Goal: Task Accomplishment & Management: Complete application form

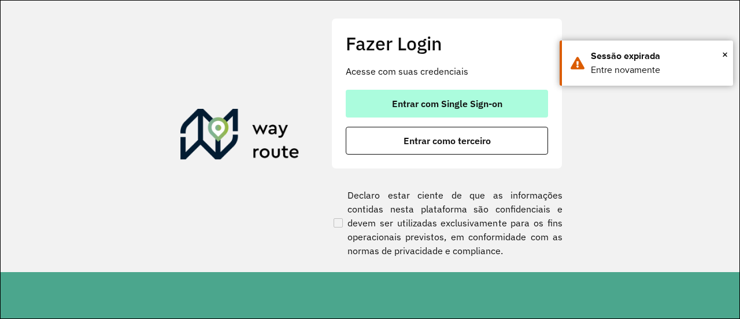
click at [478, 102] on span "Entrar com Single Sign-on" at bounding box center [447, 103] width 110 height 9
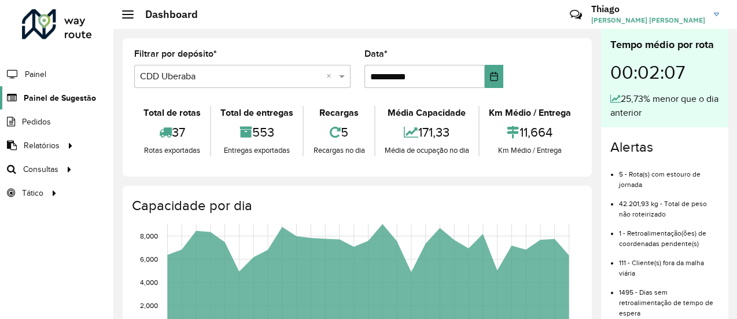
click at [72, 95] on span "Painel de Sugestão" at bounding box center [60, 98] width 72 height 12
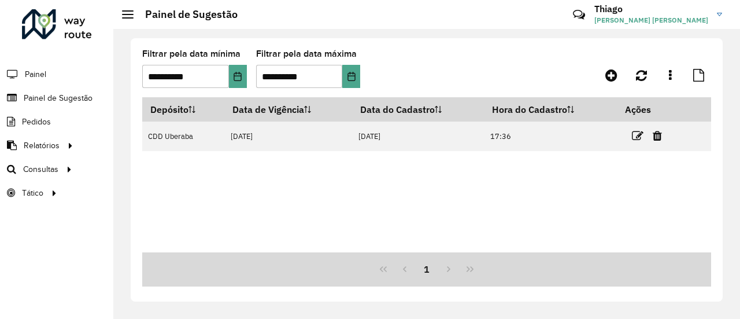
click at [639, 135] on icon at bounding box center [638, 136] width 12 height 12
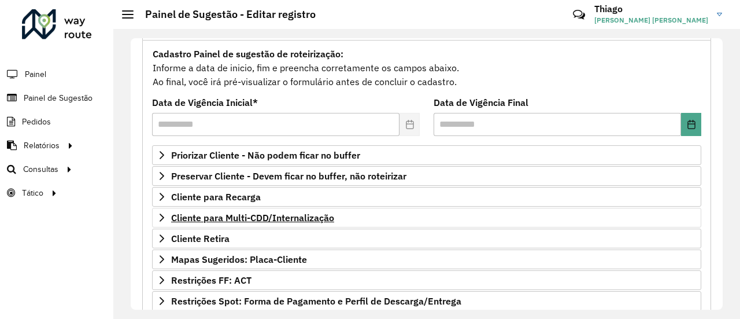
scroll to position [116, 0]
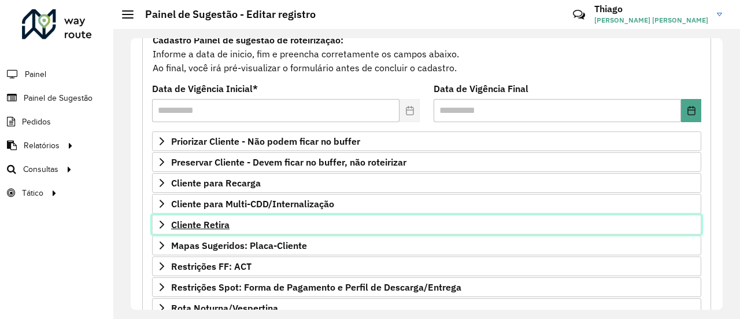
click at [207, 224] on span "Cliente Retira" at bounding box center [200, 224] width 58 height 9
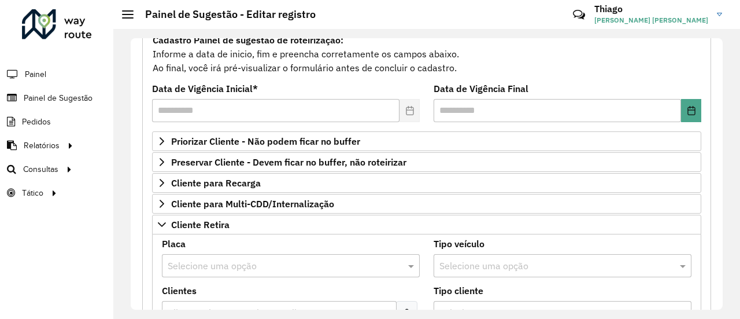
click at [209, 261] on input "text" at bounding box center [279, 266] width 223 height 14
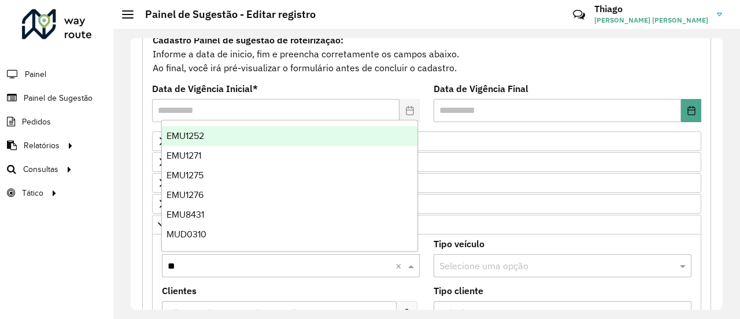
type input "***"
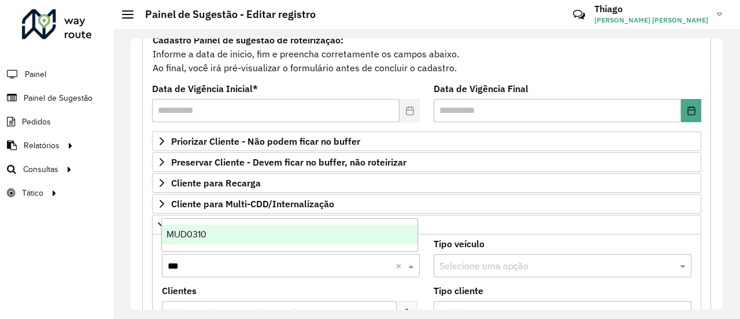
click at [209, 231] on div "MUD0310" at bounding box center [290, 234] width 256 height 20
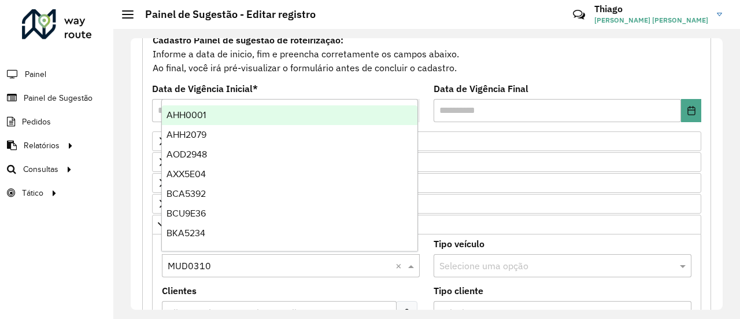
drag, startPoint x: 216, startPoint y: 261, endPoint x: 159, endPoint y: 264, distance: 57.3
click at [159, 264] on formly-field "Placa Selecione uma opção × MUD0310 ×" at bounding box center [291, 262] width 272 height 47
type input "***"
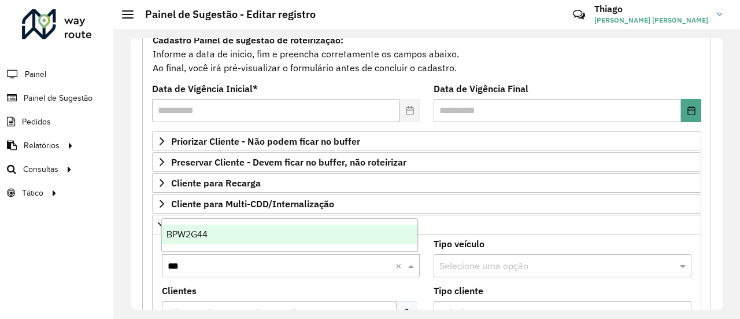
click at [220, 237] on div "BPW2G44" at bounding box center [290, 234] width 256 height 20
